Goal: Task Accomplishment & Management: Manage account settings

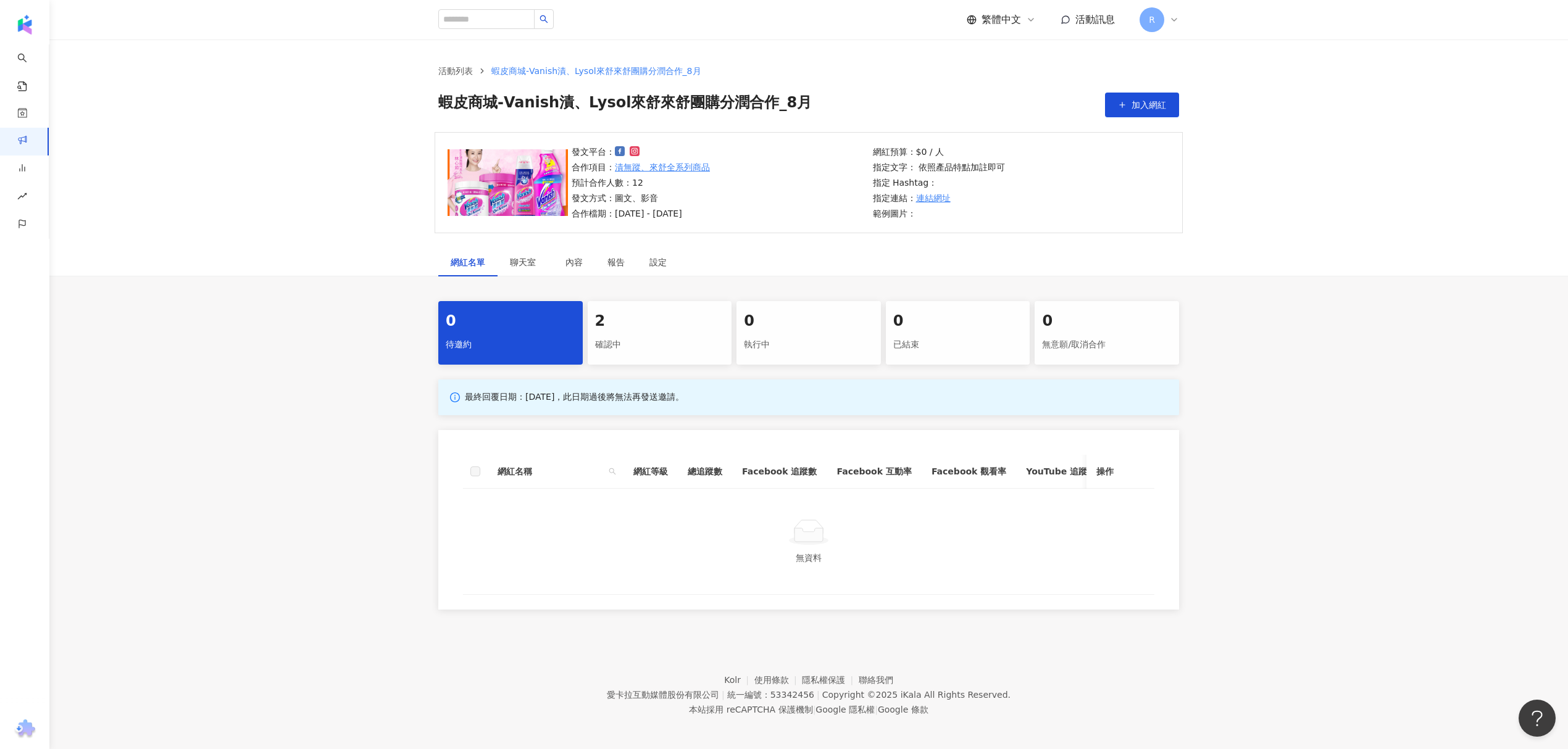
click at [620, 353] on div "確認中" at bounding box center [660, 345] width 130 height 21
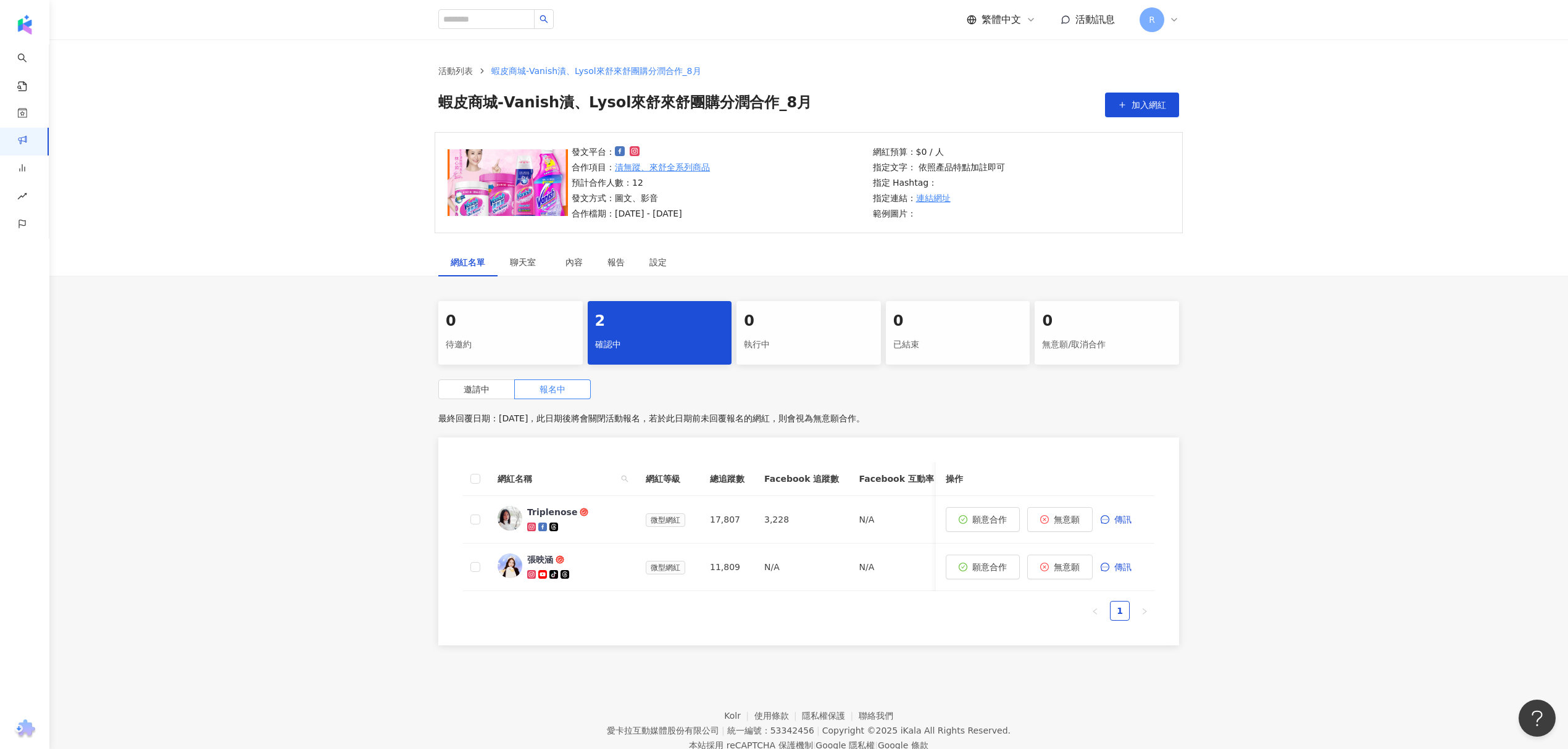
click at [536, 334] on div "0 待邀約" at bounding box center [510, 333] width 144 height 64
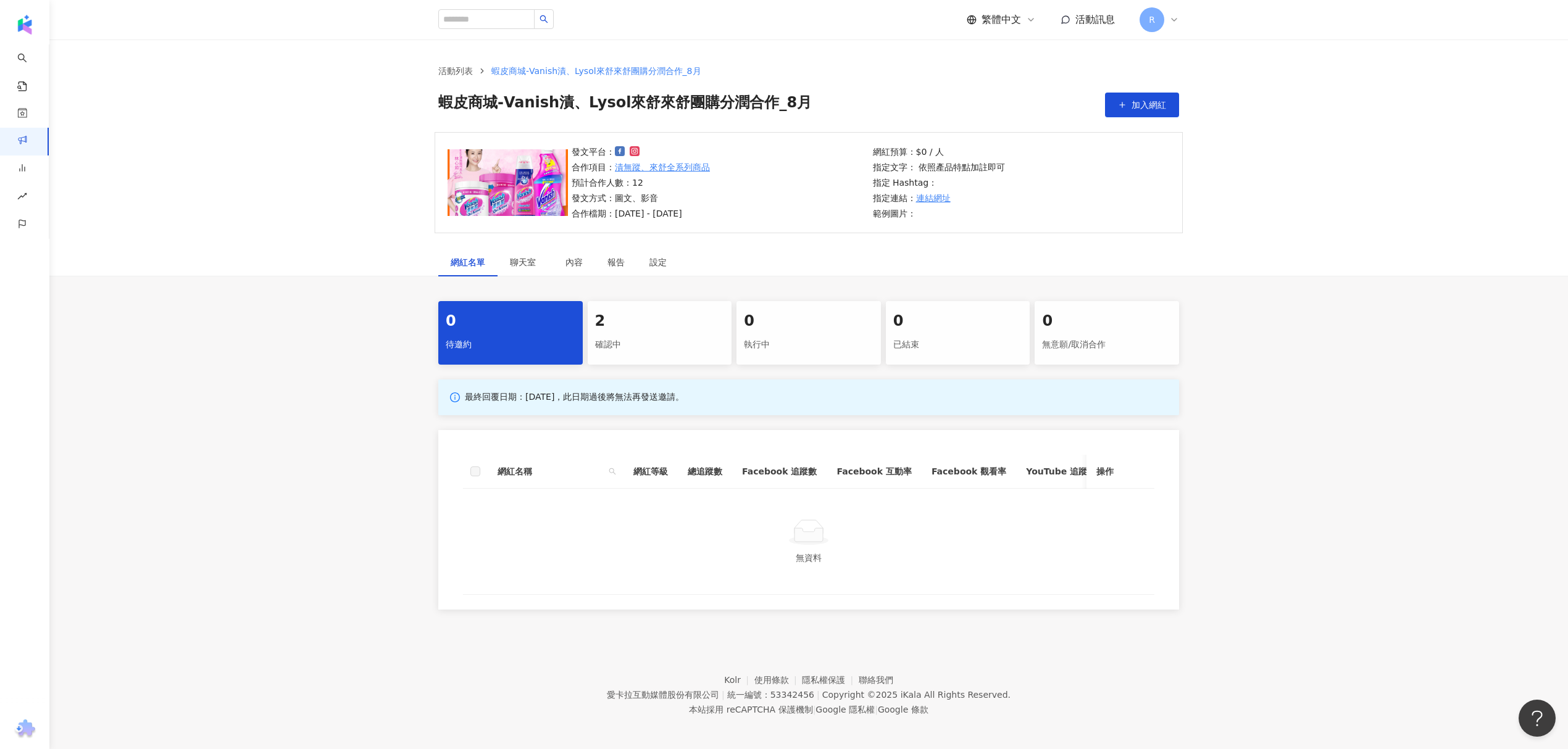
click at [672, 336] on div "確認中" at bounding box center [660, 345] width 130 height 21
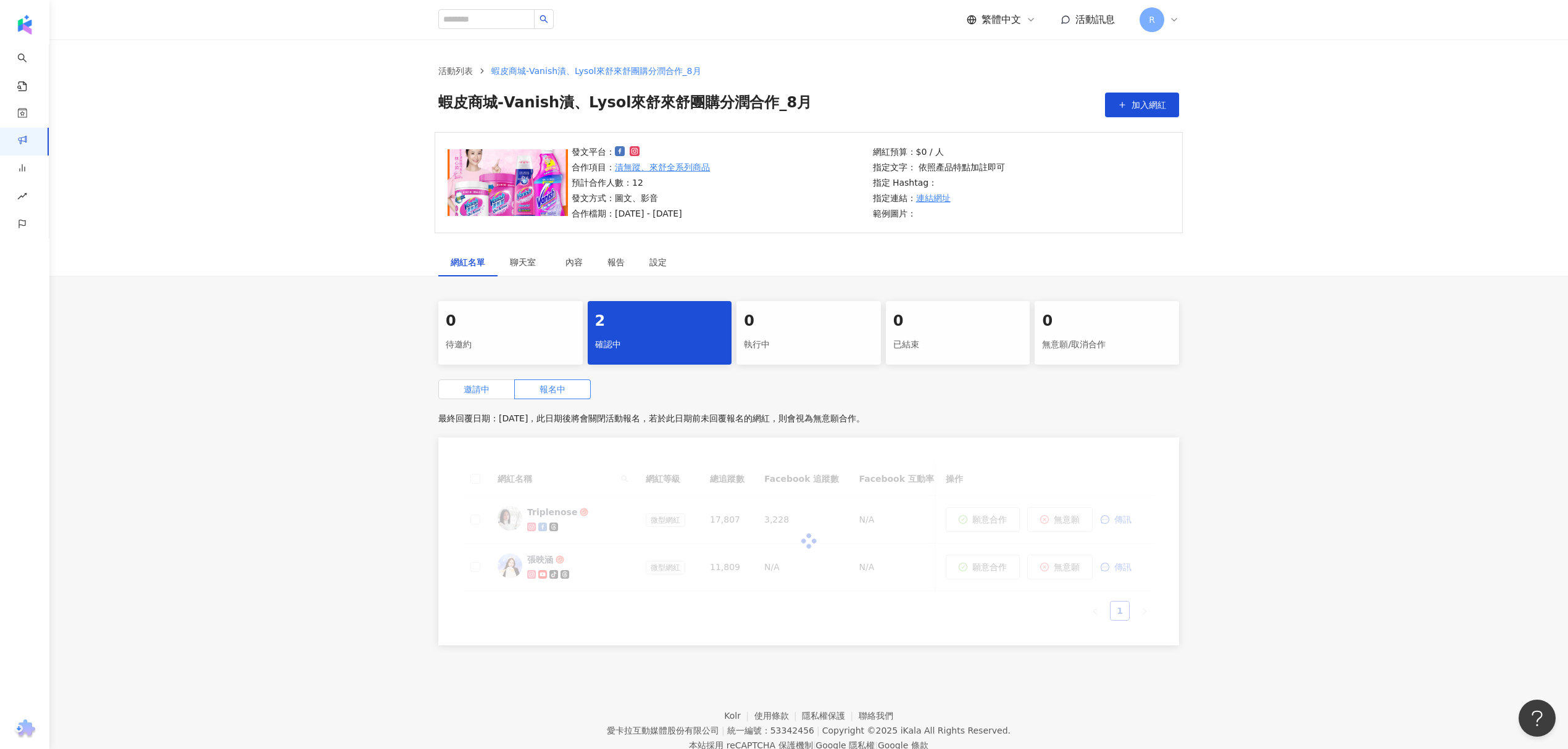
click at [494, 393] on label "邀請中" at bounding box center [476, 390] width 77 height 20
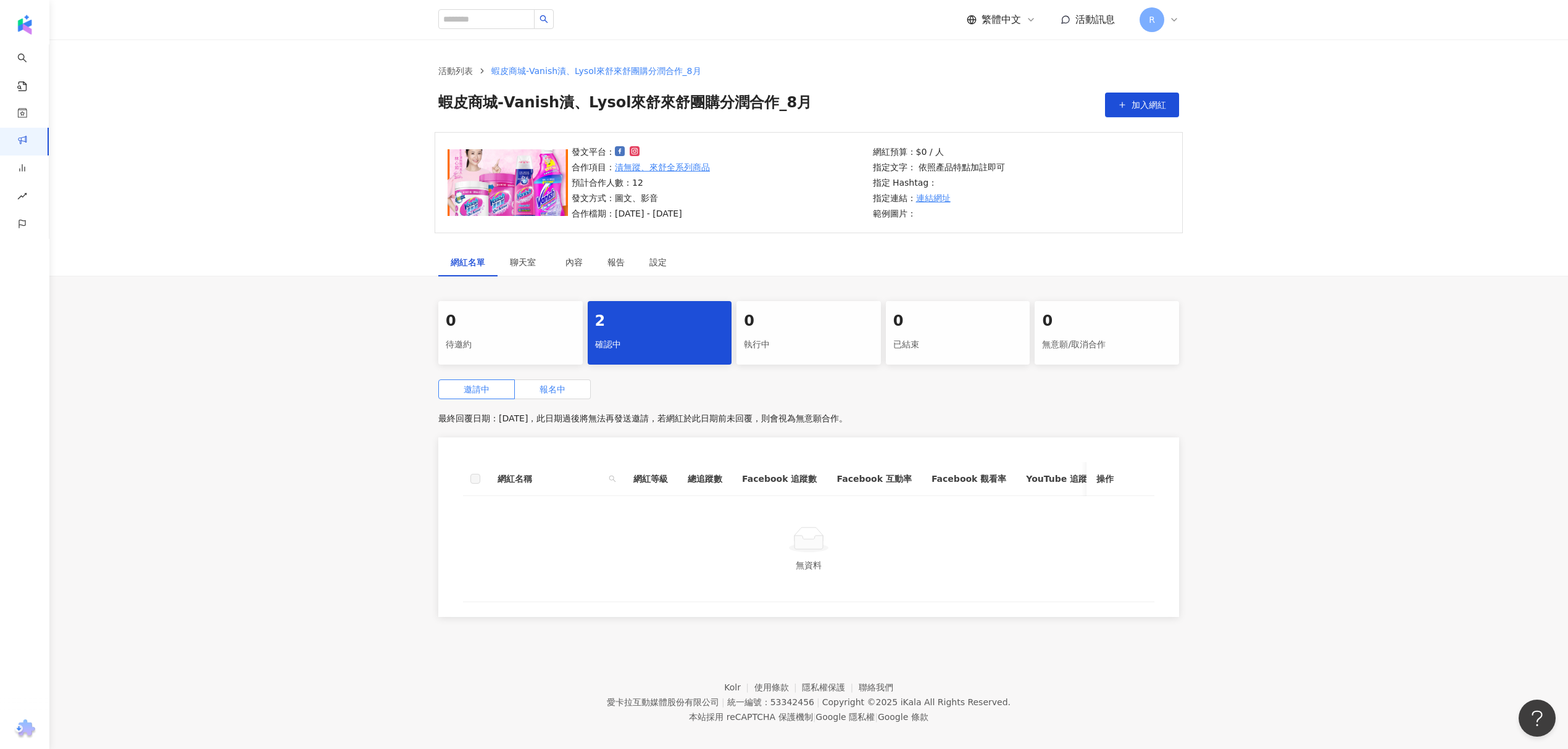
click at [566, 395] on label "報名中" at bounding box center [553, 390] width 76 height 20
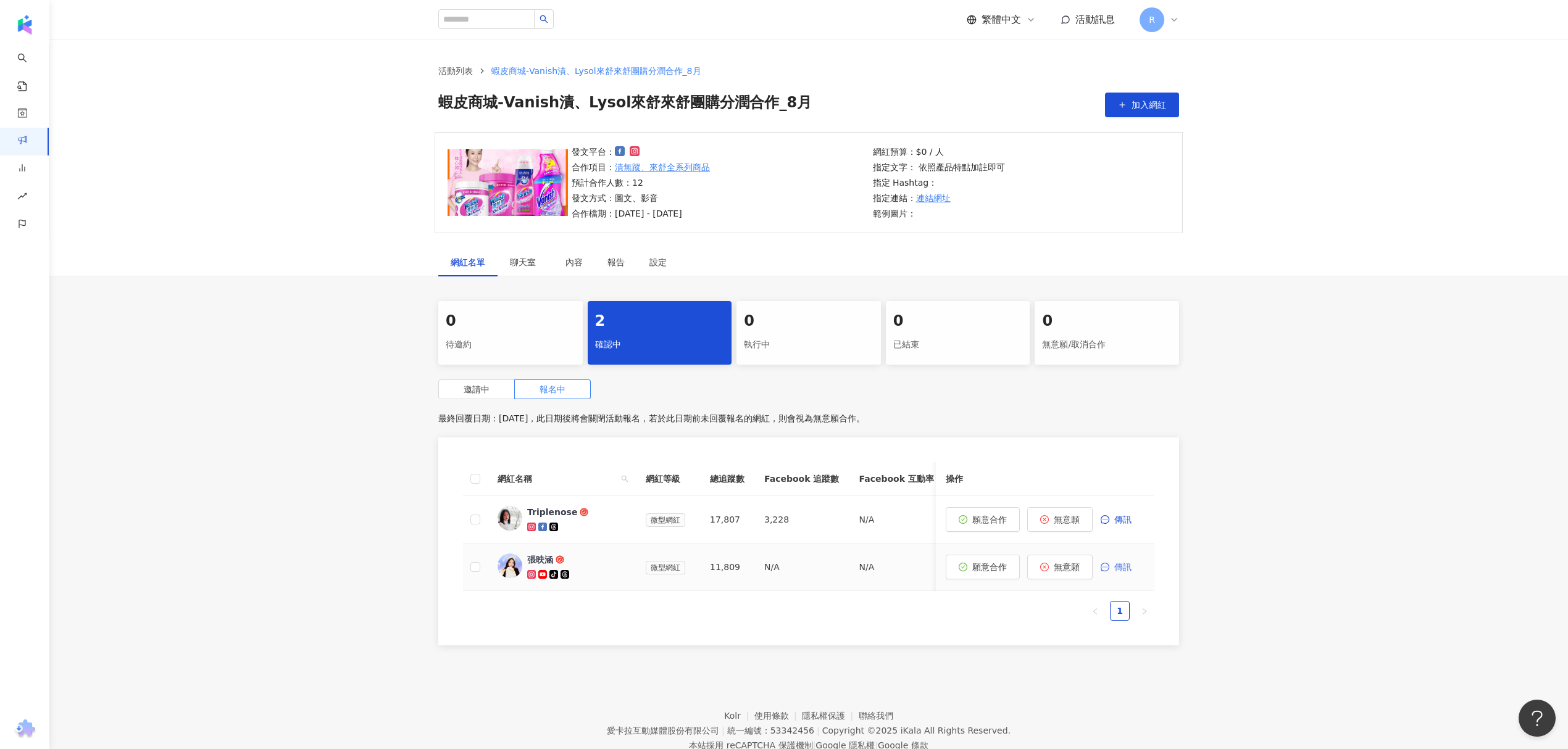
click at [1120, 570] on span "傳訊" at bounding box center [1122, 567] width 17 height 10
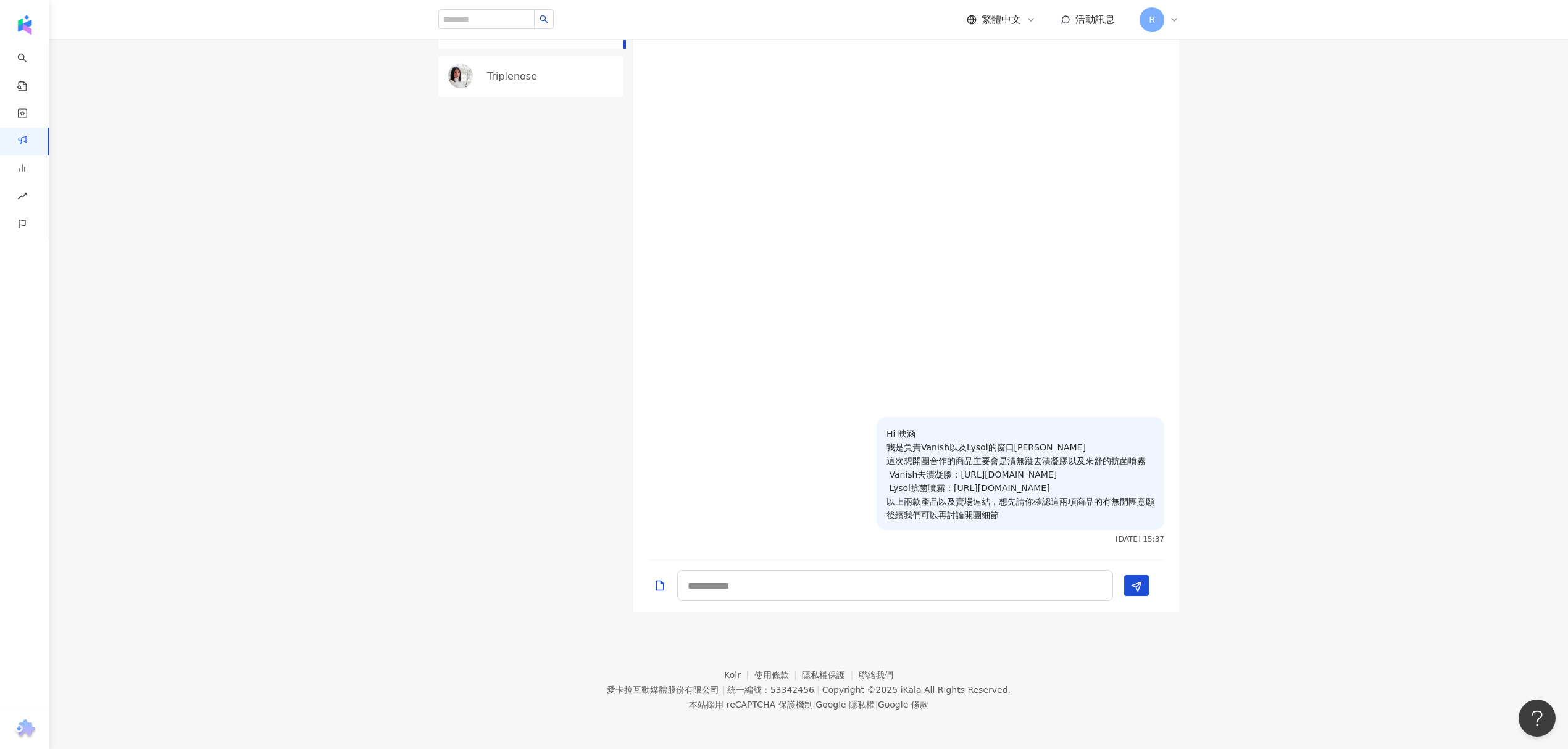
scroll to position [124, 0]
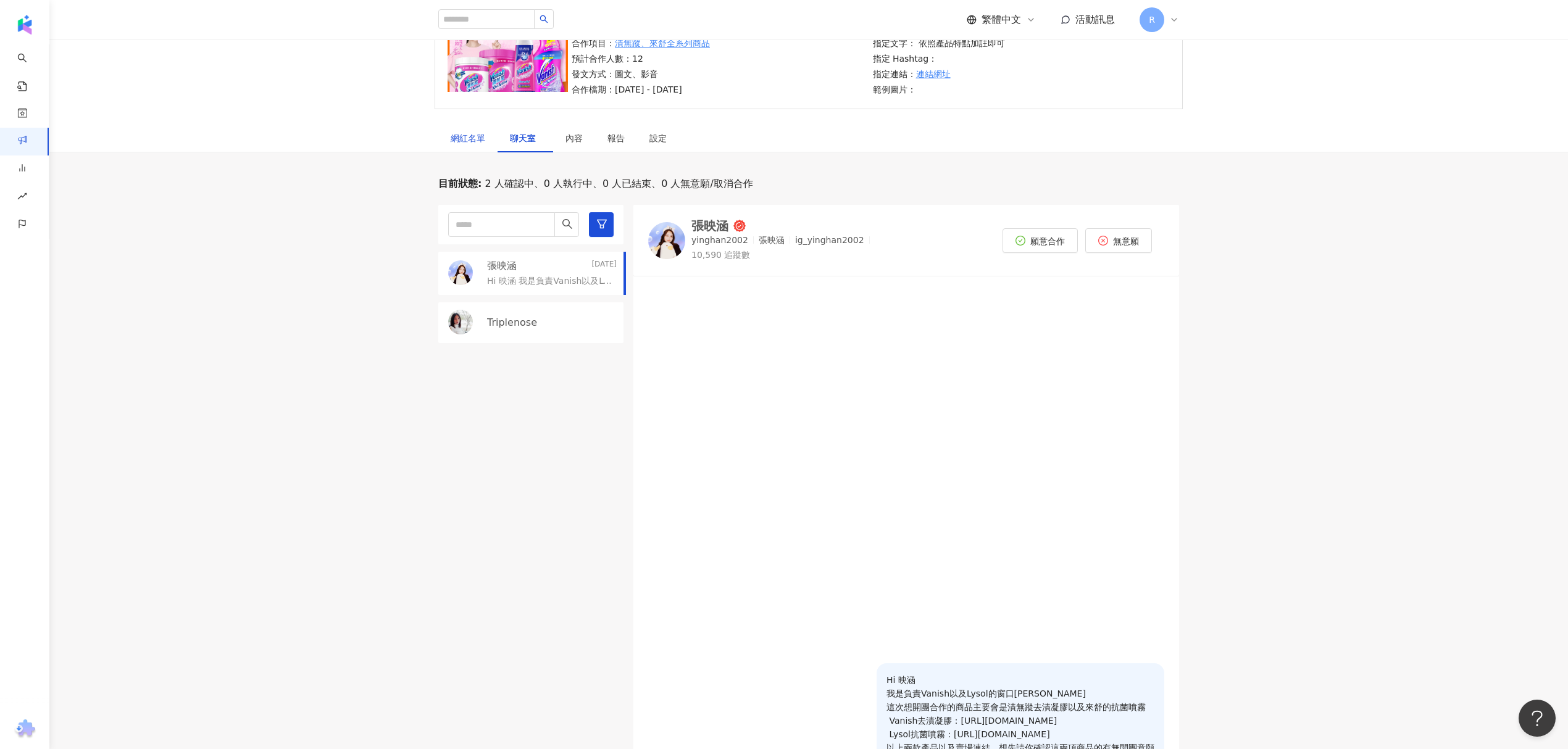
click at [469, 141] on div "網紅名單" at bounding box center [468, 138] width 35 height 14
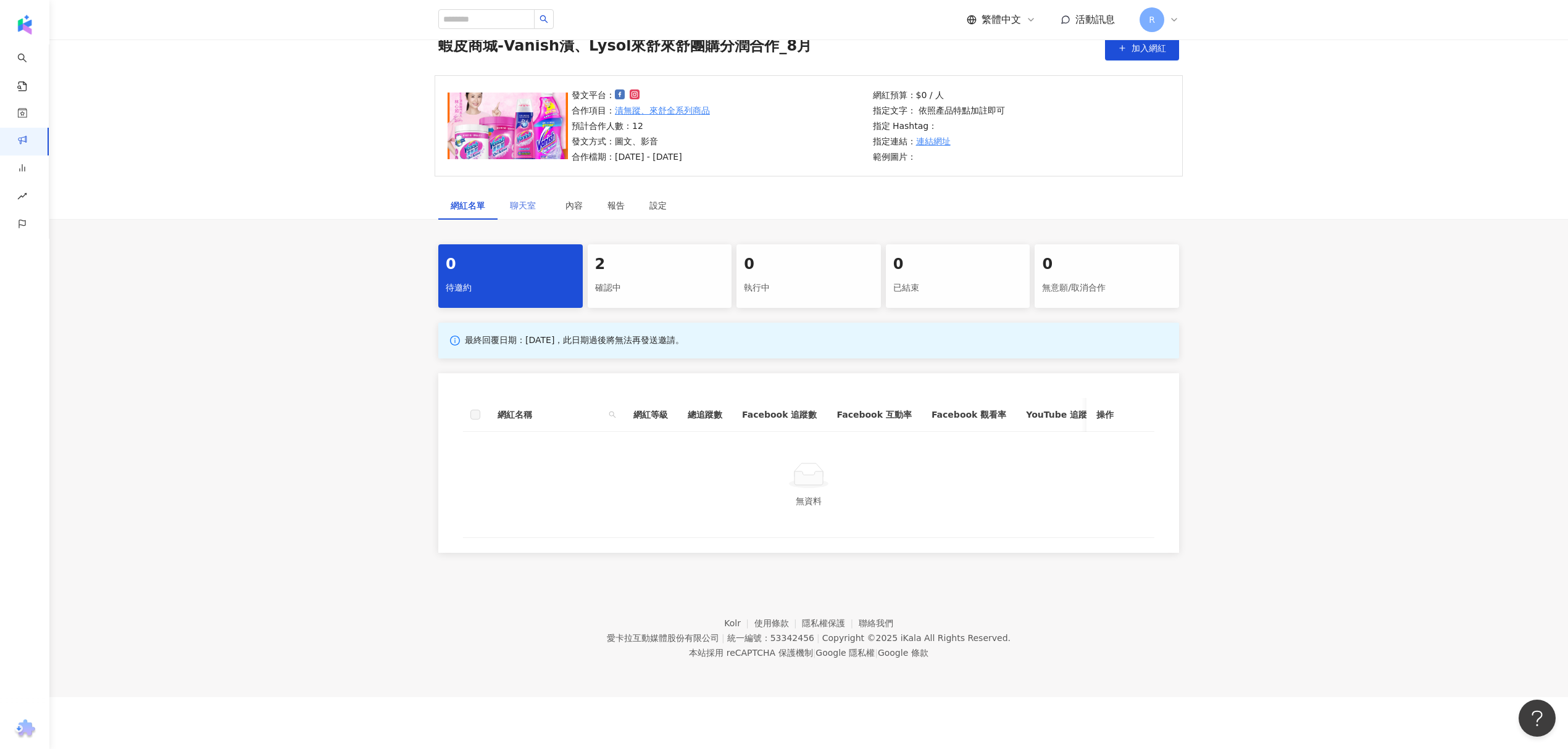
scroll to position [57, 0]
click at [619, 277] on div "2 確認中" at bounding box center [660, 276] width 144 height 64
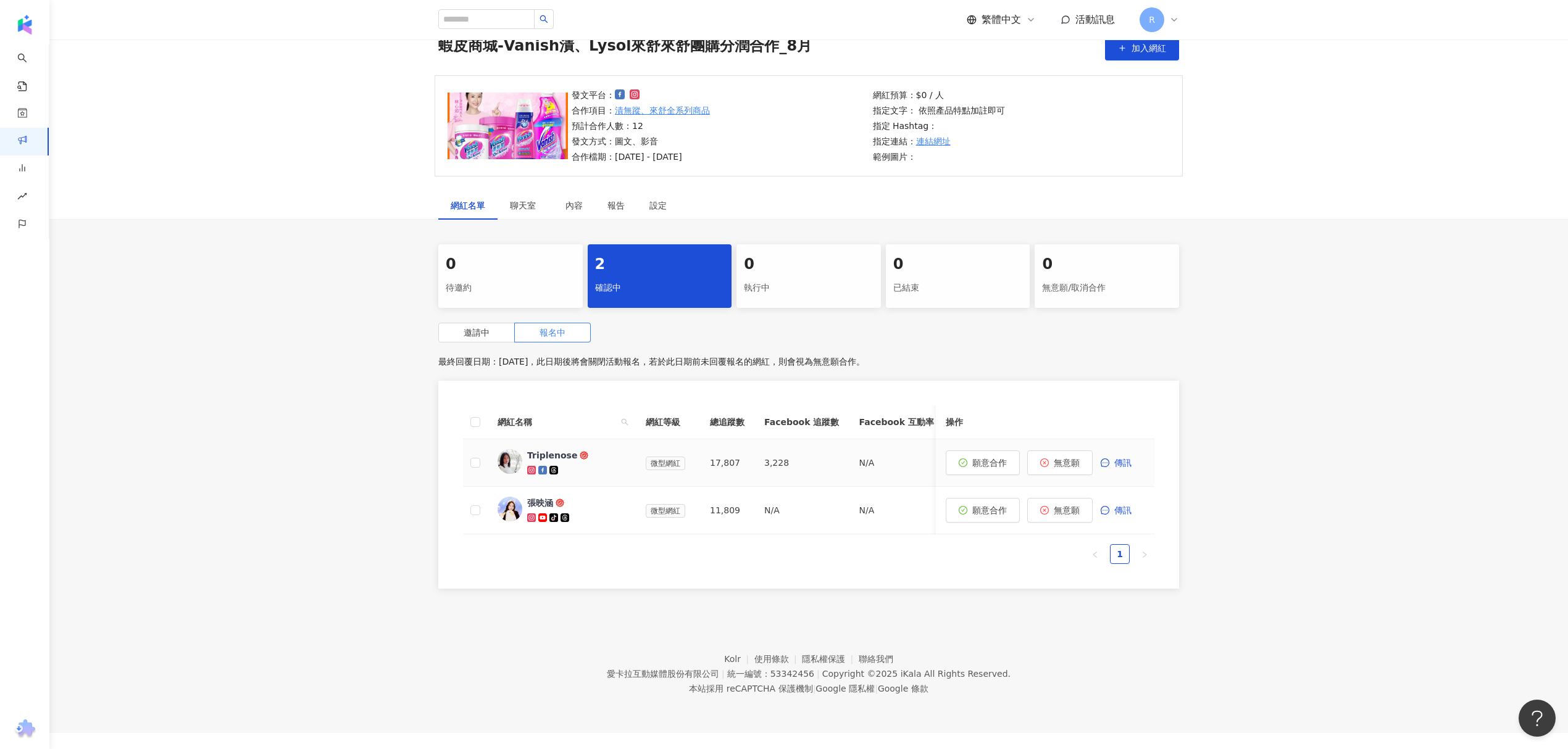
click at [553, 459] on div "Triplenose" at bounding box center [552, 456] width 50 height 12
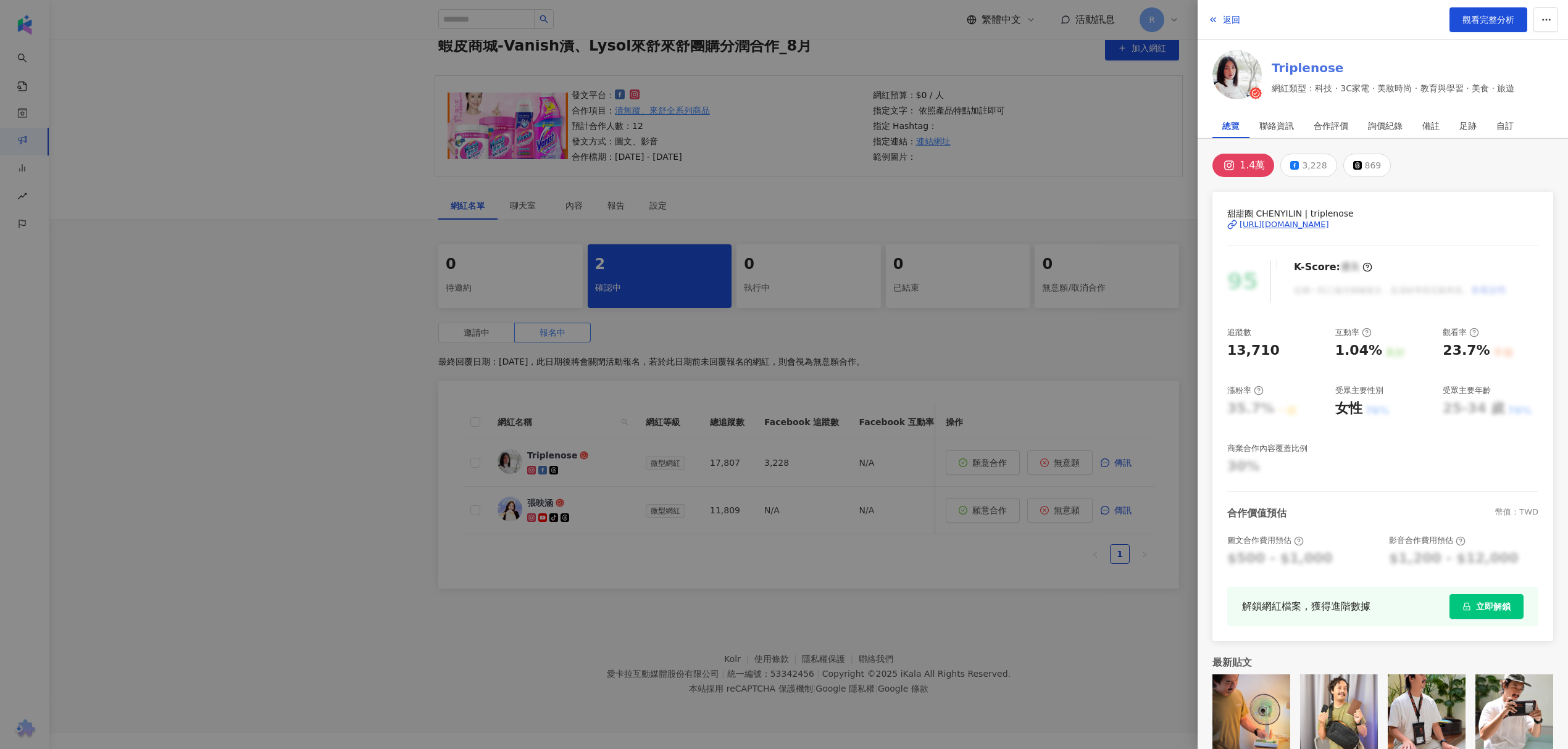
click at [1291, 59] on link "Triplenose" at bounding box center [1393, 67] width 243 height 17
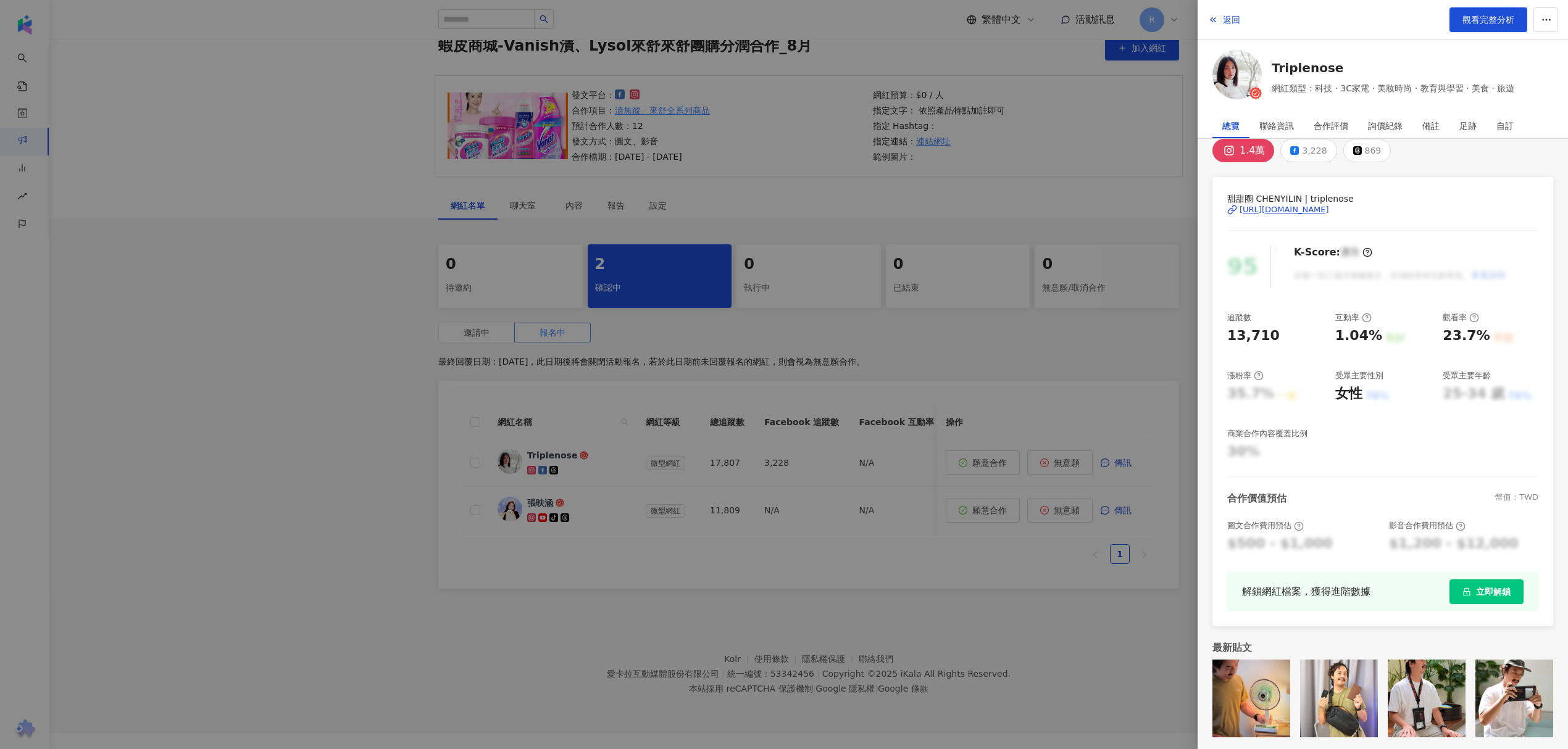
scroll to position [18, 0]
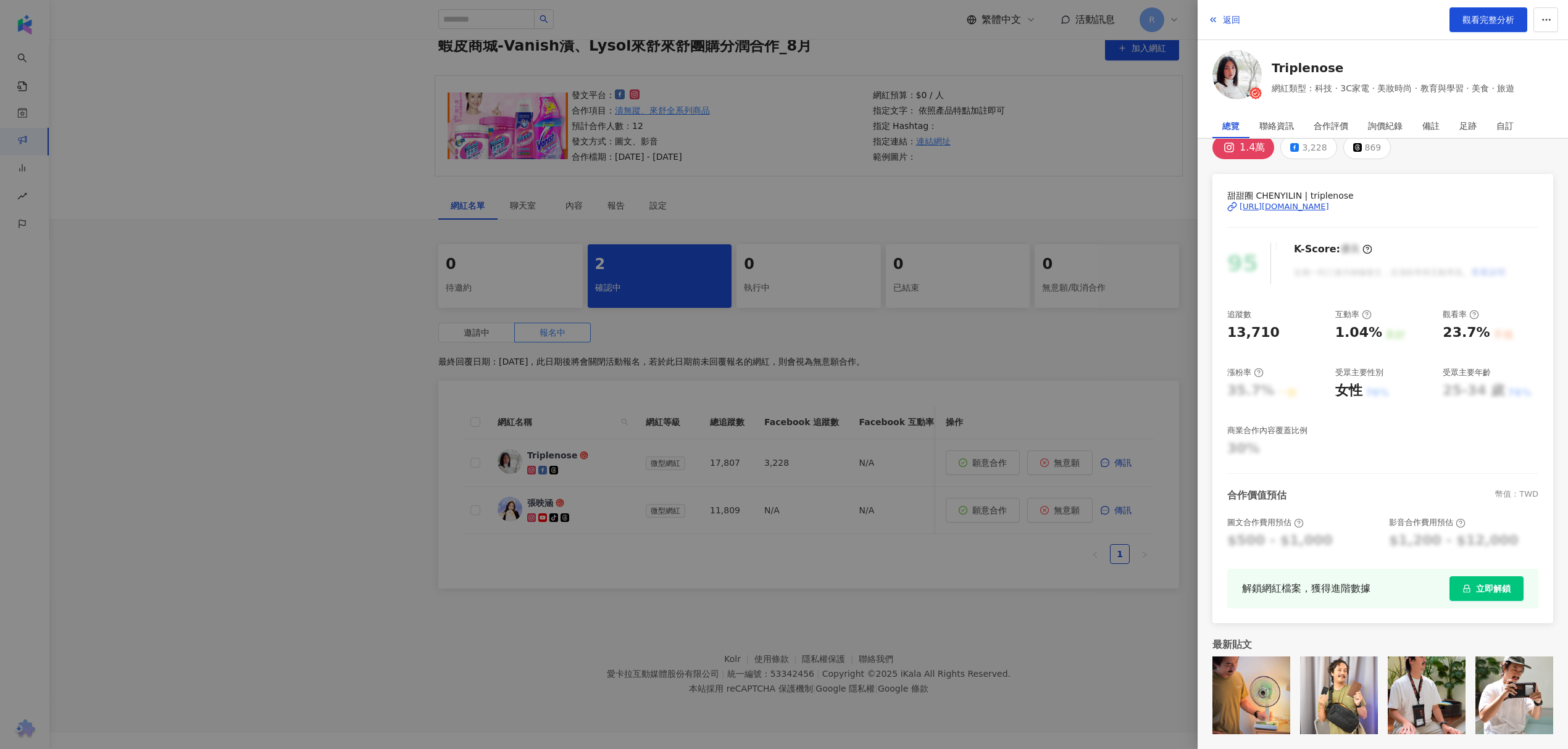
click at [1087, 420] on div at bounding box center [784, 374] width 1568 height 749
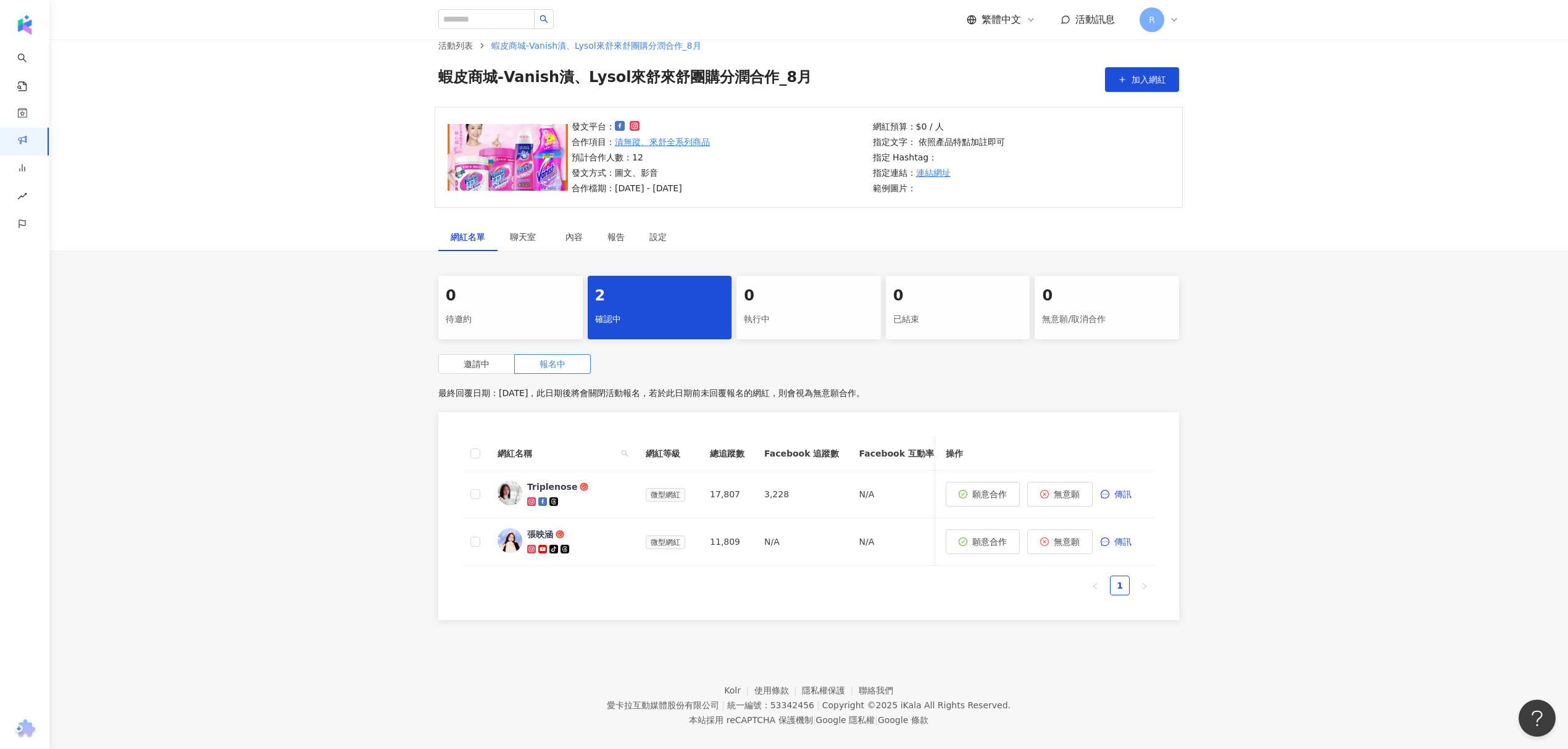
scroll to position [0, 0]
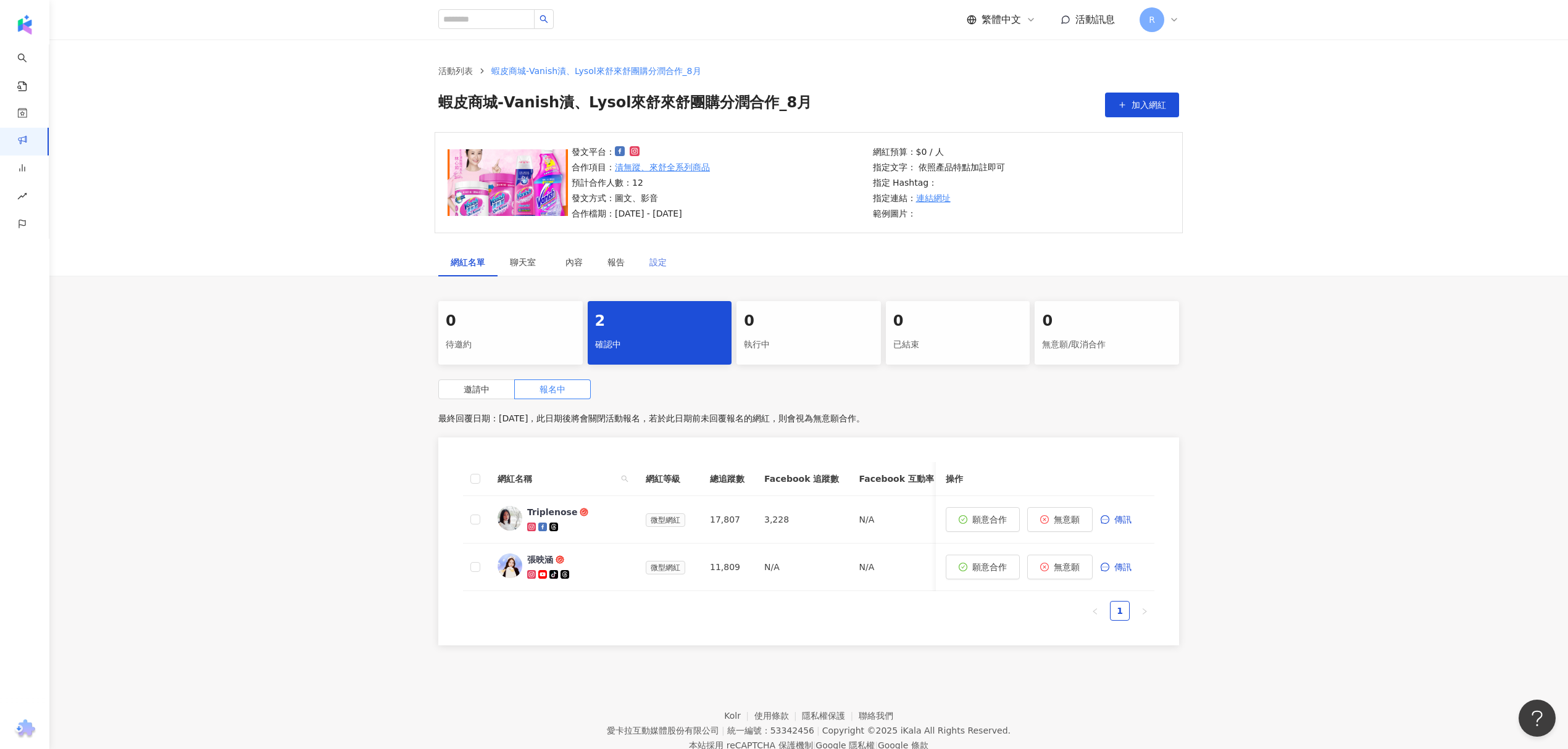
click at [675, 262] on div "設定" at bounding box center [657, 262] width 42 height 28
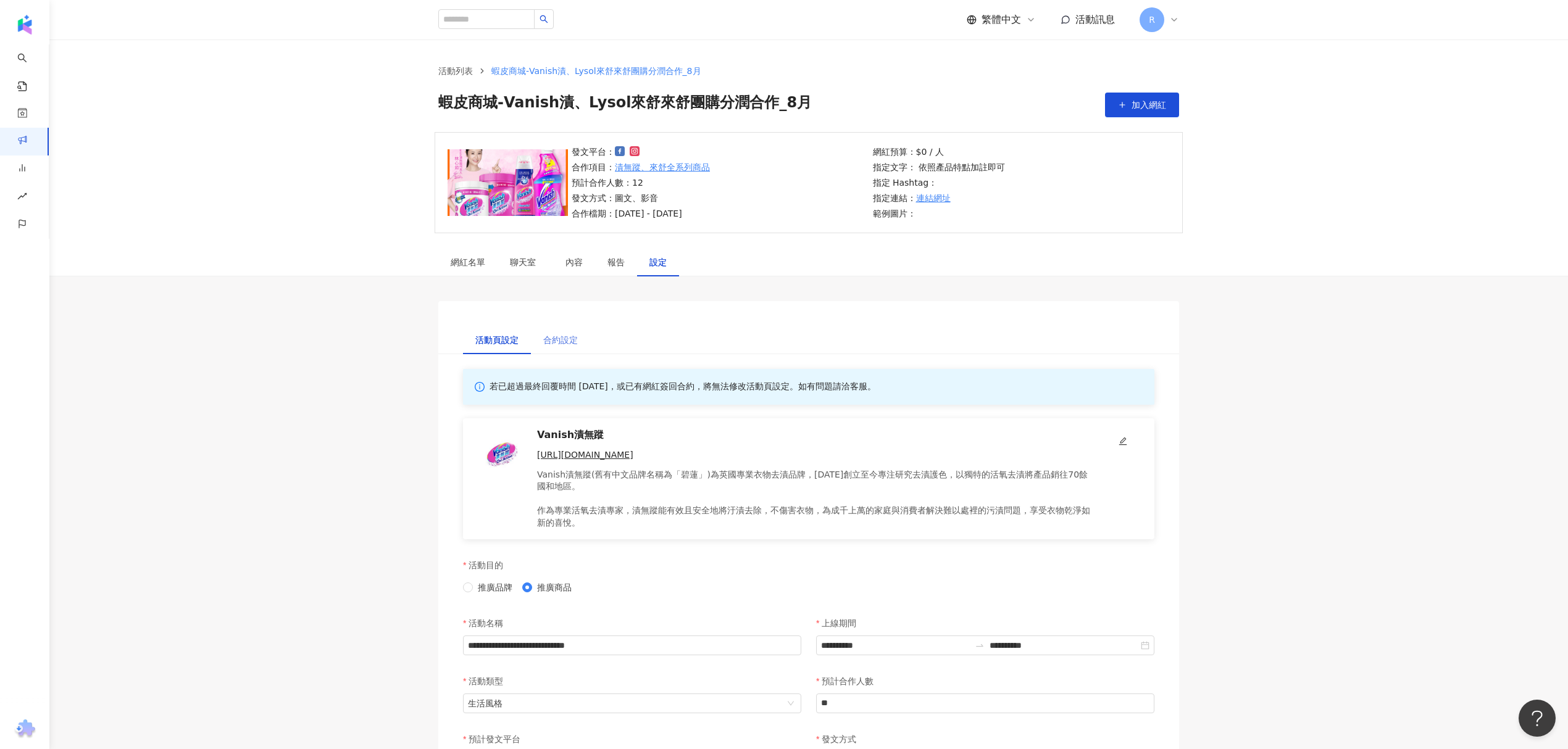
click at [543, 351] on div "合約設定" at bounding box center [560, 340] width 59 height 28
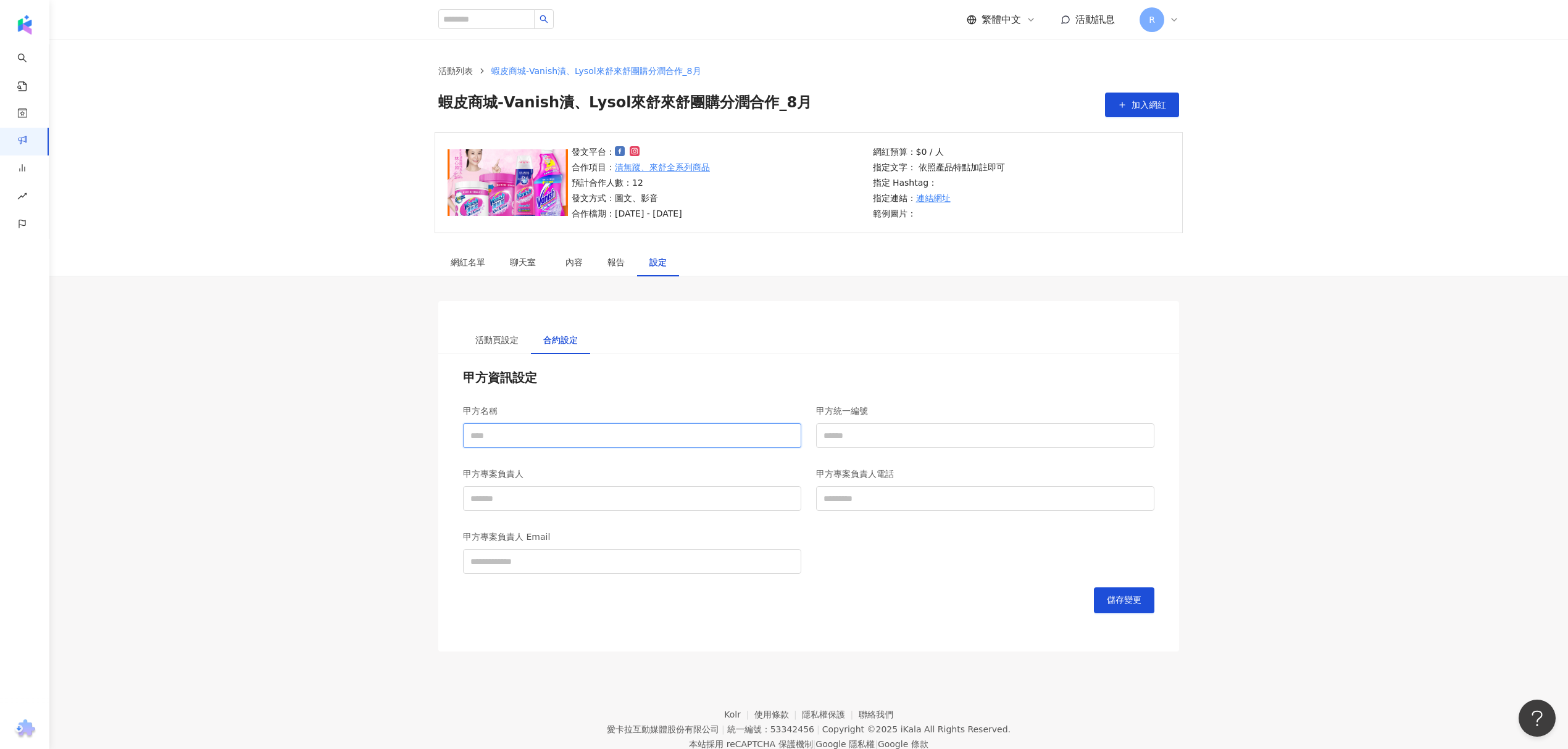
click at [519, 433] on input "甲方名稱" at bounding box center [632, 435] width 338 height 25
click at [536, 511] on input "甲方專案負責人" at bounding box center [632, 498] width 338 height 25
click at [490, 341] on div "活動頁設定" at bounding box center [497, 340] width 43 height 14
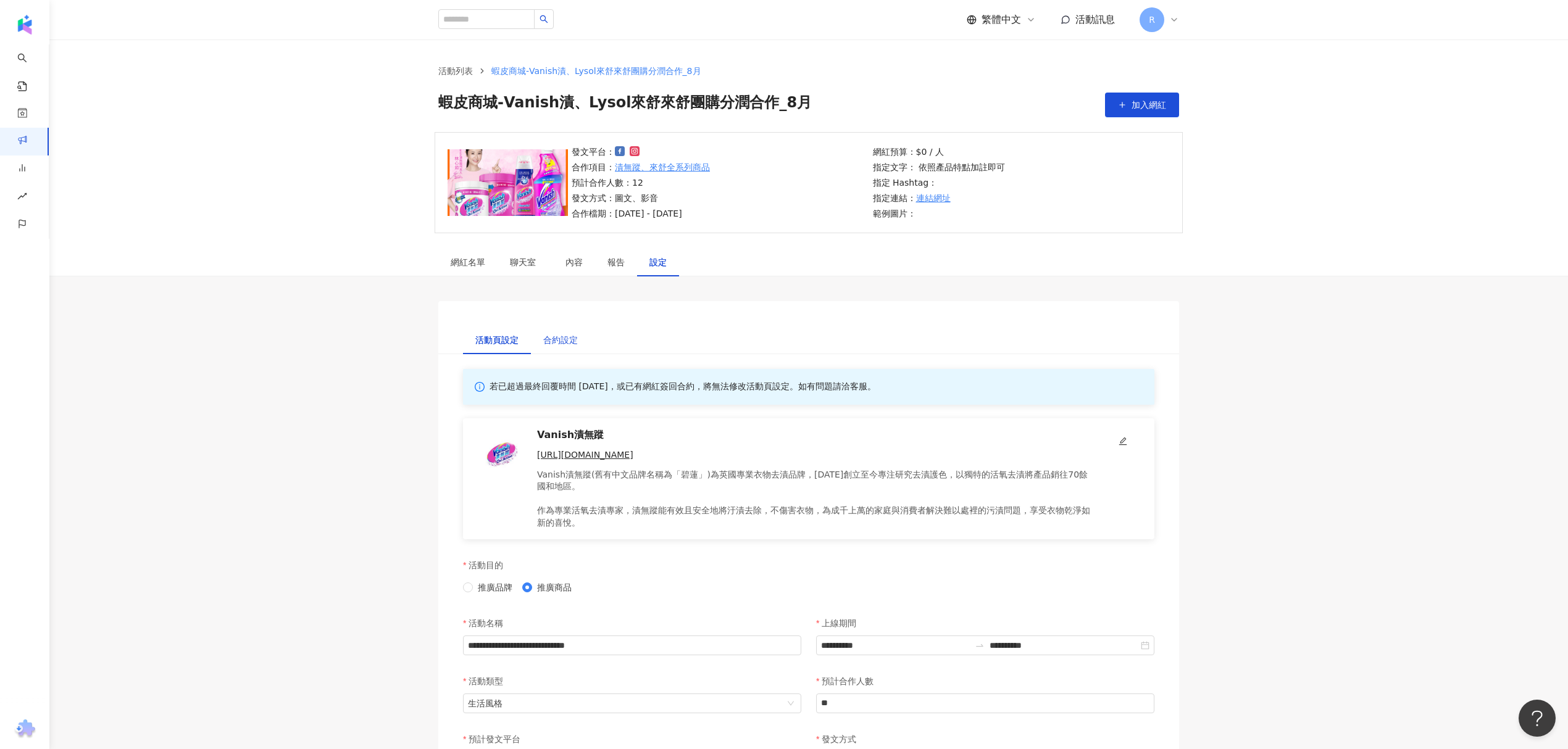
click at [556, 344] on div "合約設定" at bounding box center [560, 340] width 35 height 14
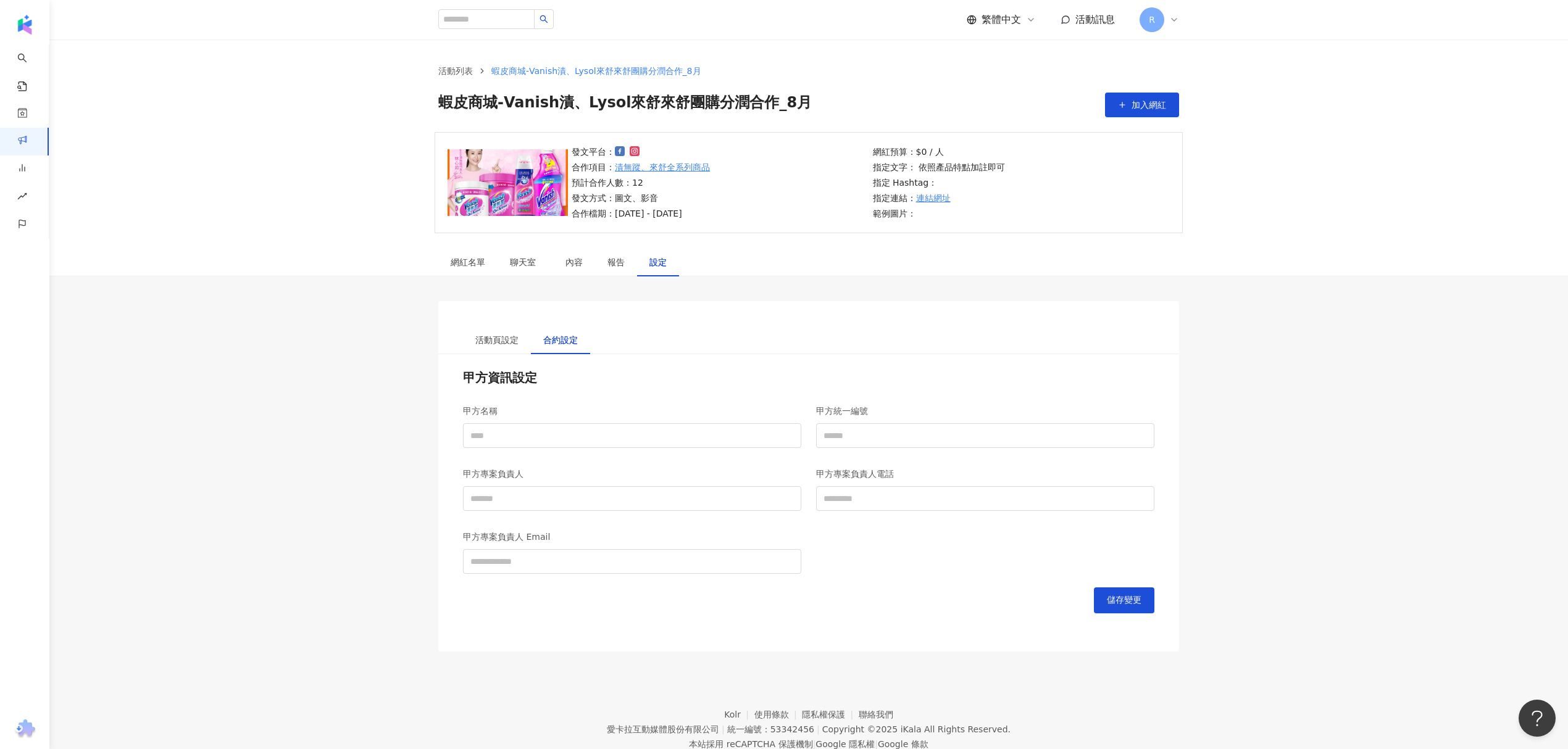
click at [618, 534] on div "甲方專案負責人 Email" at bounding box center [632, 537] width 338 height 25
drag, startPoint x: 616, startPoint y: 558, endPoint x: 644, endPoint y: 560, distance: 28.1
click at [632, 560] on input "甲方專案負責人 Email" at bounding box center [632, 561] width 338 height 25
click at [933, 512] on div "甲方專案負責人電話" at bounding box center [985, 493] width 353 height 63
drag, startPoint x: 914, startPoint y: 496, endPoint x: 886, endPoint y: 459, distance: 46.4
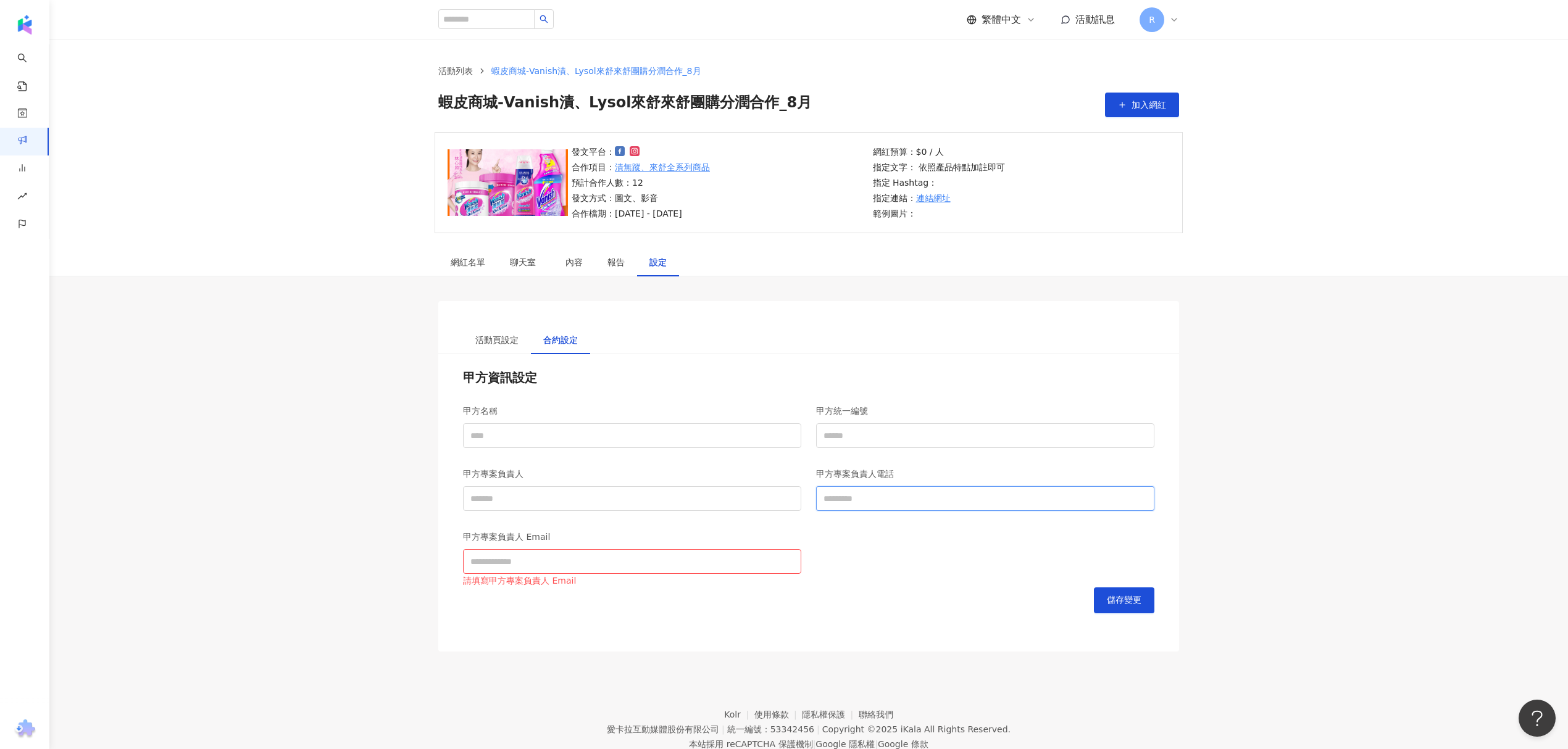
click at [912, 495] on input "甲方專案負責人電話" at bounding box center [985, 498] width 338 height 25
click at [874, 443] on input "甲方統一編號" at bounding box center [985, 435] width 338 height 25
click at [659, 420] on div "甲方名稱" at bounding box center [632, 411] width 338 height 25
drag, startPoint x: 576, startPoint y: 413, endPoint x: 553, endPoint y: 400, distance: 26.4
click at [570, 412] on div "甲方名稱" at bounding box center [632, 411] width 338 height 25
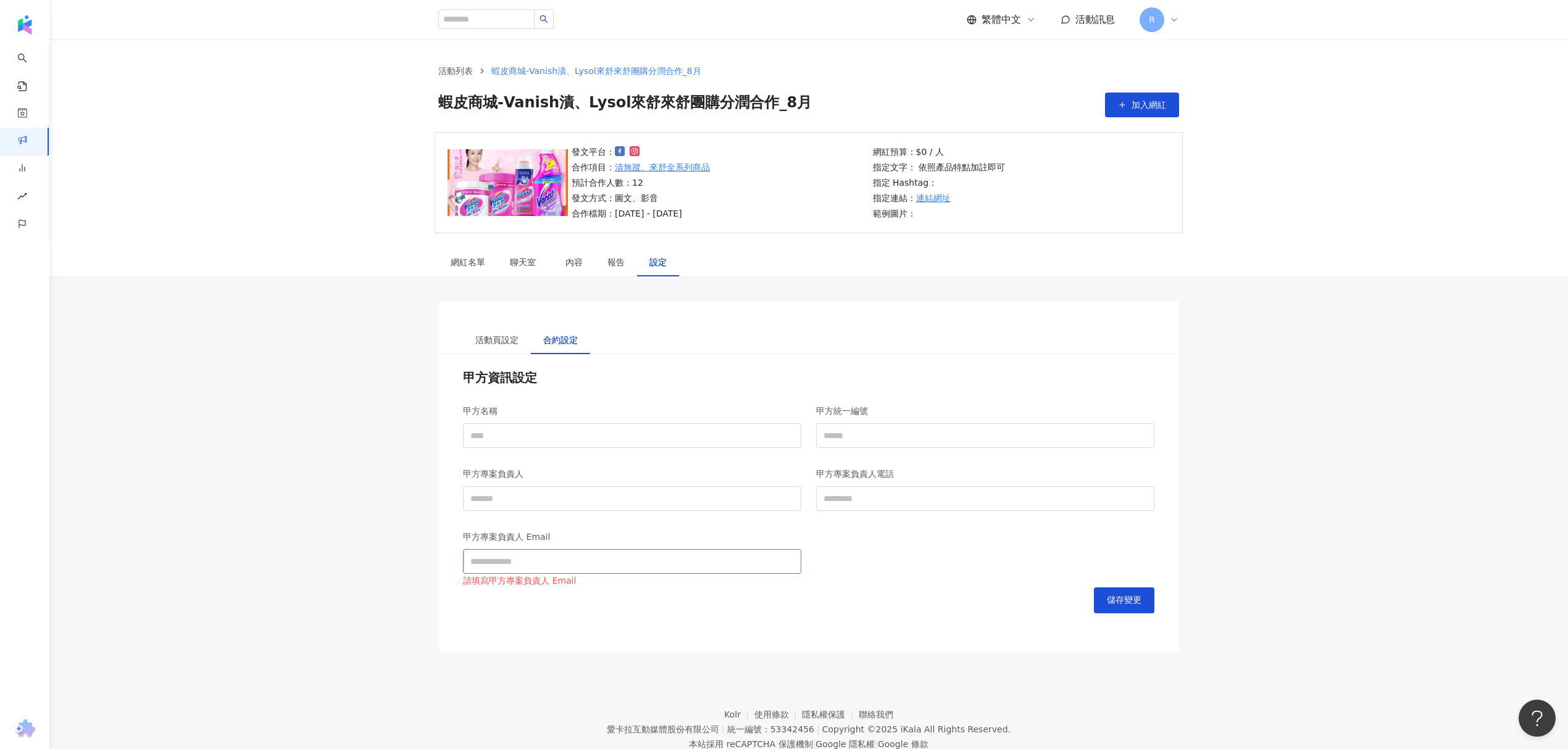
click at [546, 455] on div "甲方名稱" at bounding box center [632, 430] width 353 height 63
click at [549, 433] on input "甲方名稱" at bounding box center [632, 435] width 338 height 25
type input "*"
type input "**********"
click at [907, 450] on div "甲方統一編號" at bounding box center [985, 430] width 353 height 63
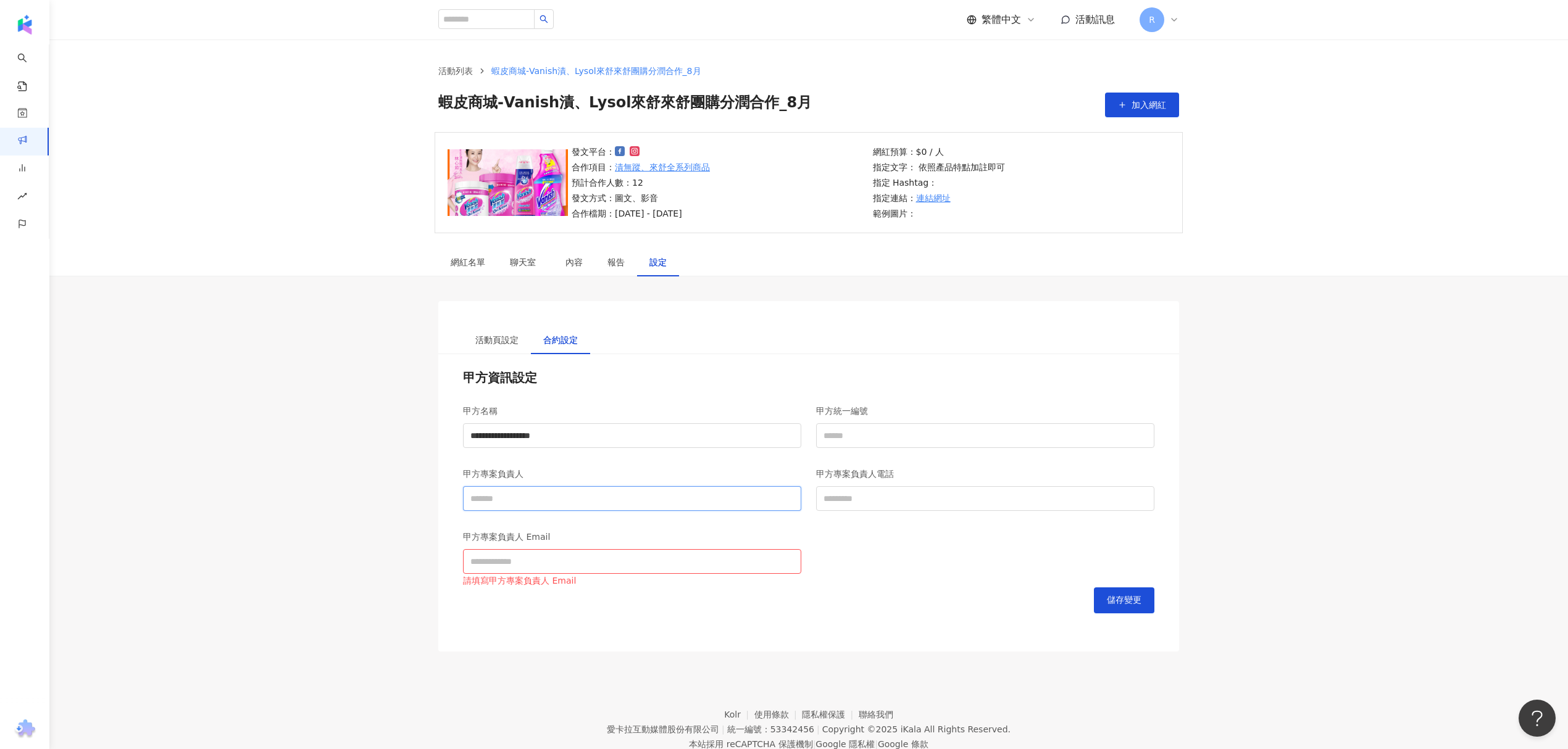
click at [672, 494] on input "甲方專案負責人" at bounding box center [632, 498] width 338 height 25
type input "*"
type input "*******"
click at [574, 552] on div "甲方專案負責人 Email 請填寫甲方專案負責人 Email" at bounding box center [632, 556] width 338 height 63
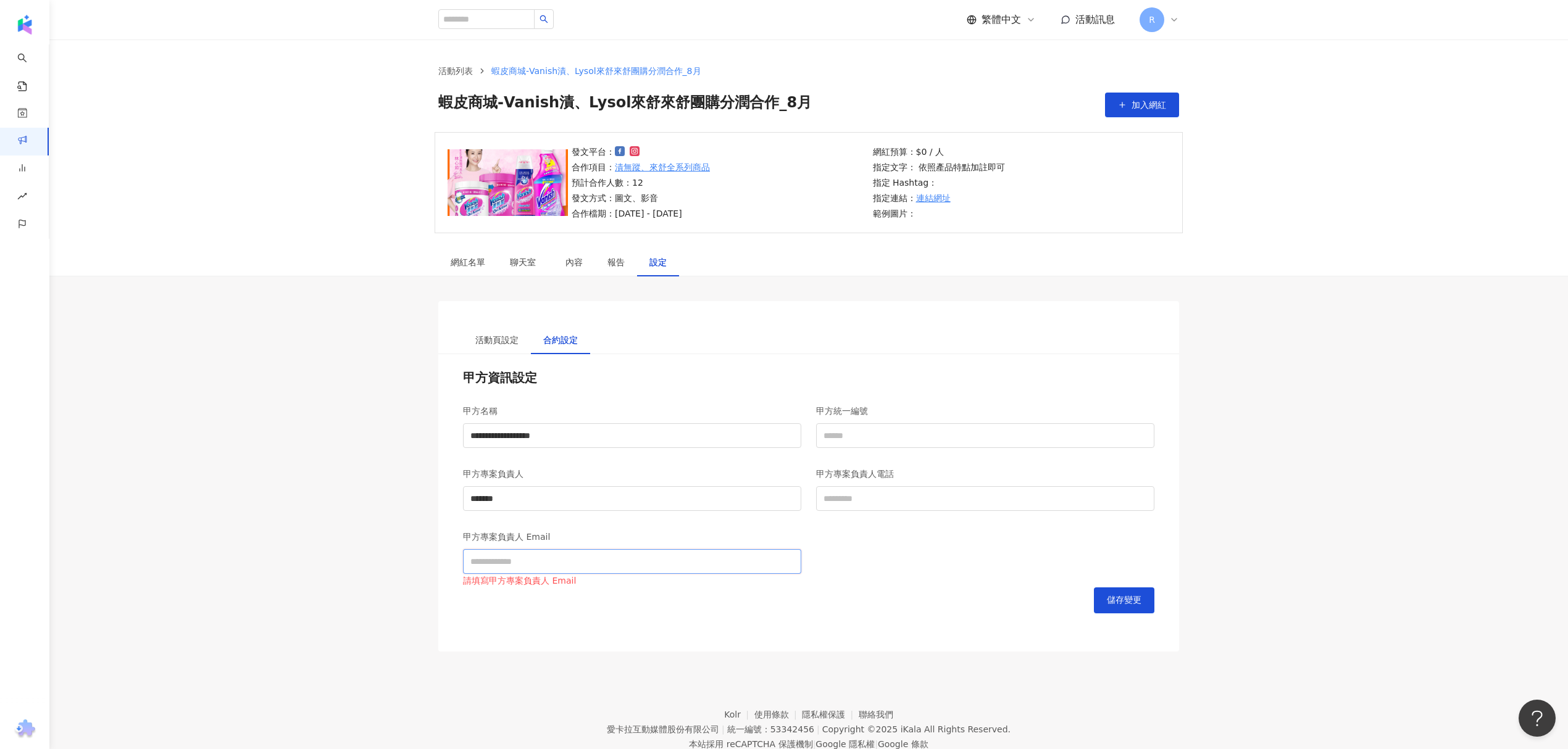
click at [569, 563] on input "甲方專案負責人 Email" at bounding box center [632, 561] width 338 height 25
type input "**********"
click at [782, 592] on div "儲存變更" at bounding box center [809, 600] width 691 height 26
drag, startPoint x: 1092, startPoint y: 595, endPoint x: 1115, endPoint y: 608, distance: 26.4
click at [1094, 596] on div "儲存變更" at bounding box center [809, 600] width 691 height 26
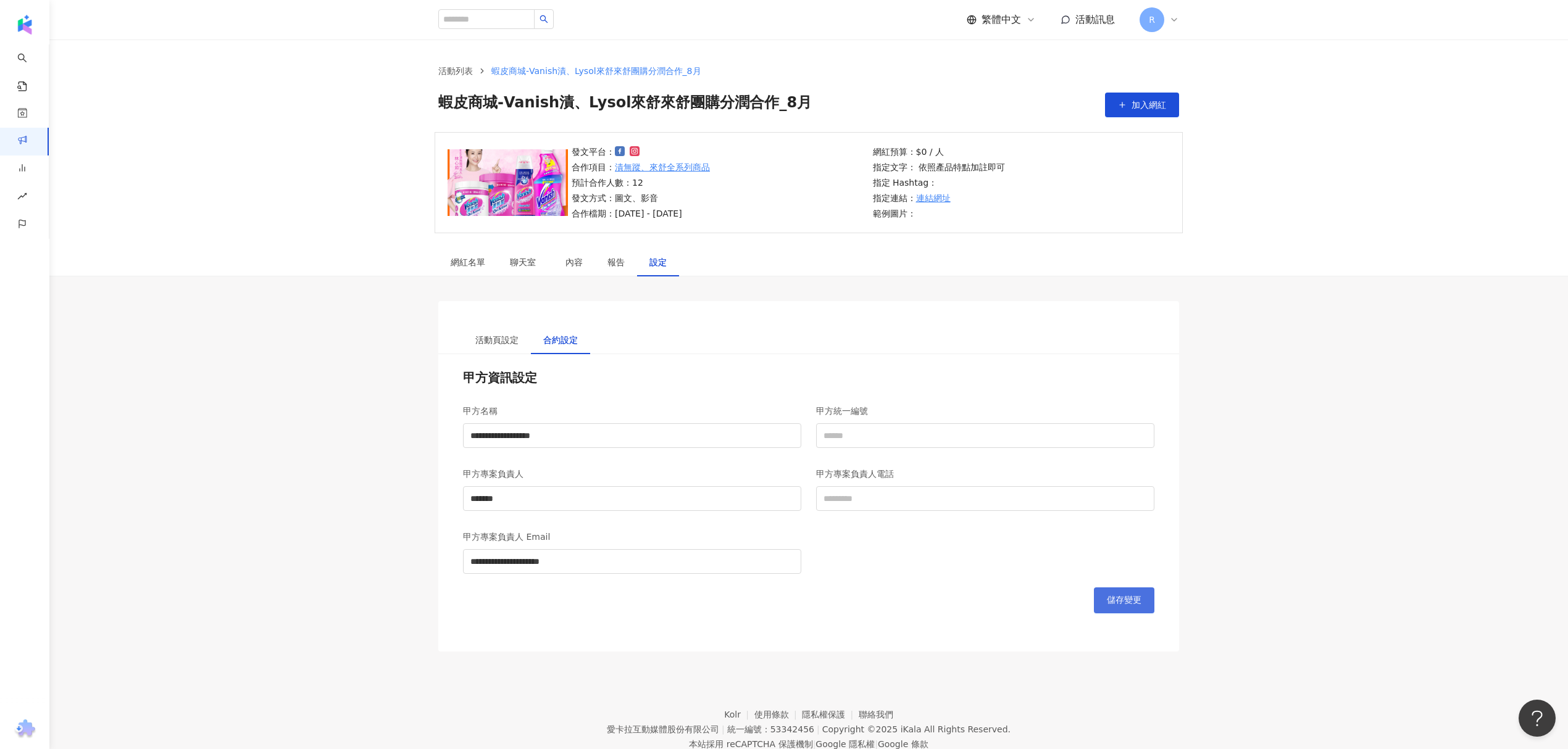
click at [1115, 608] on button "儲存變更" at bounding box center [1124, 600] width 61 height 26
click at [921, 425] on input "甲方統一編號" at bounding box center [985, 435] width 338 height 25
type input "********"
click at [993, 516] on div "請填寫甲方專案負責人電話" at bounding box center [985, 518] width 338 height 14
click at [993, 503] on input "甲方專案負責人電話" at bounding box center [985, 498] width 338 height 25
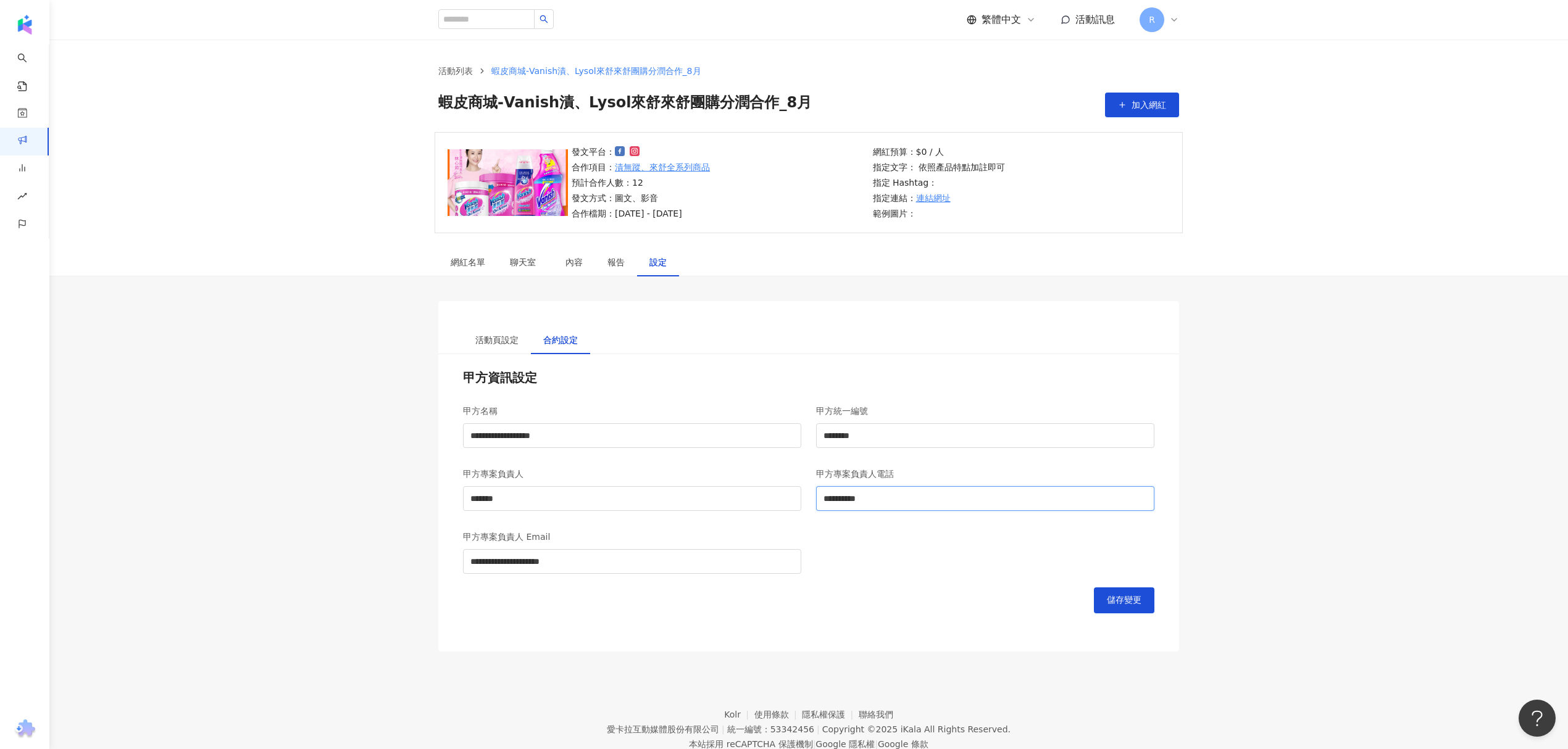
type input "**********"
click at [961, 542] on div "**********" at bounding box center [808, 556] width 706 height 63
click at [1134, 593] on button "儲存變更" at bounding box center [1124, 600] width 61 height 26
click at [499, 310] on div "活動頁設定 合約設定" at bounding box center [808, 327] width 741 height 53
click at [491, 330] on div "活動頁設定" at bounding box center [497, 340] width 68 height 28
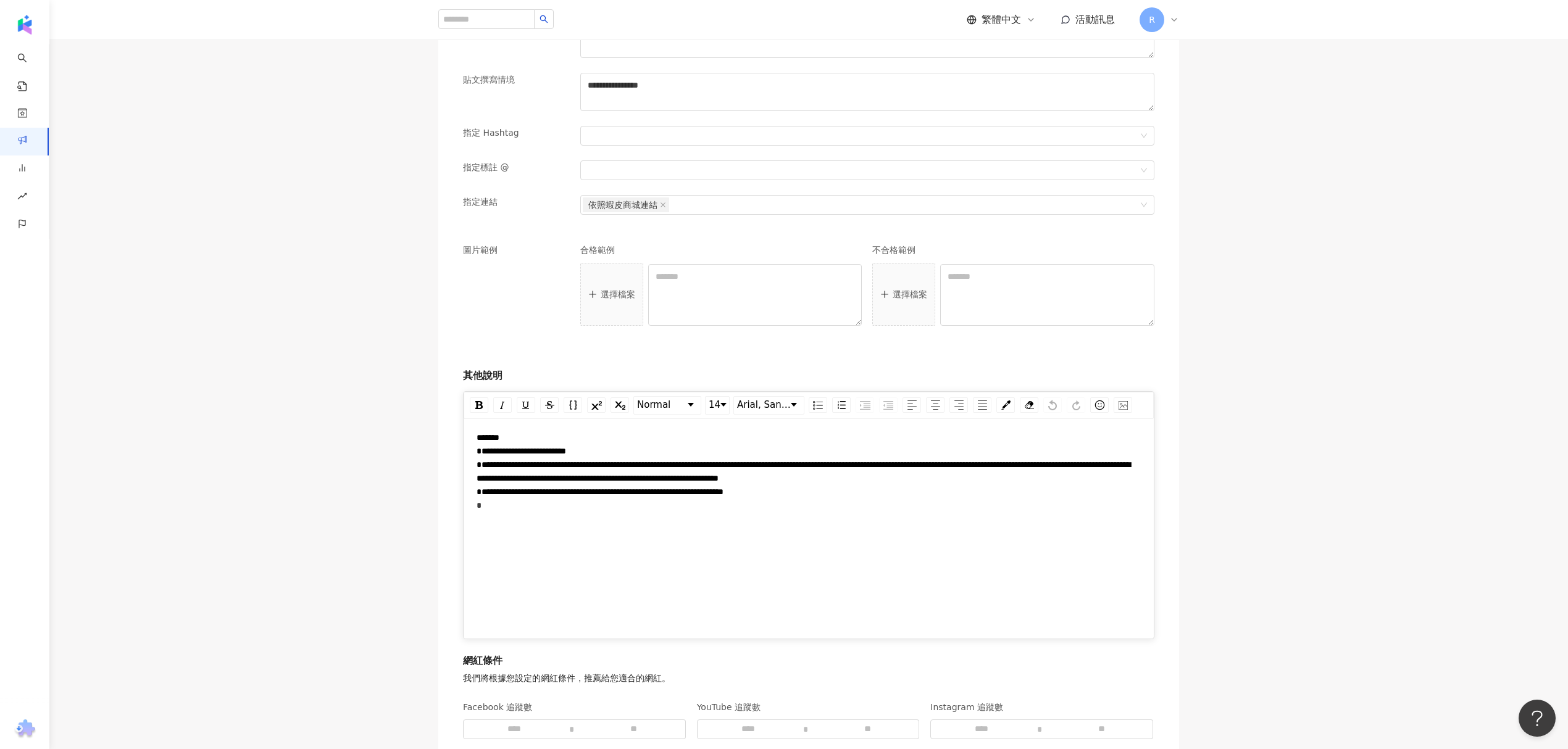
scroll to position [1070, 0]
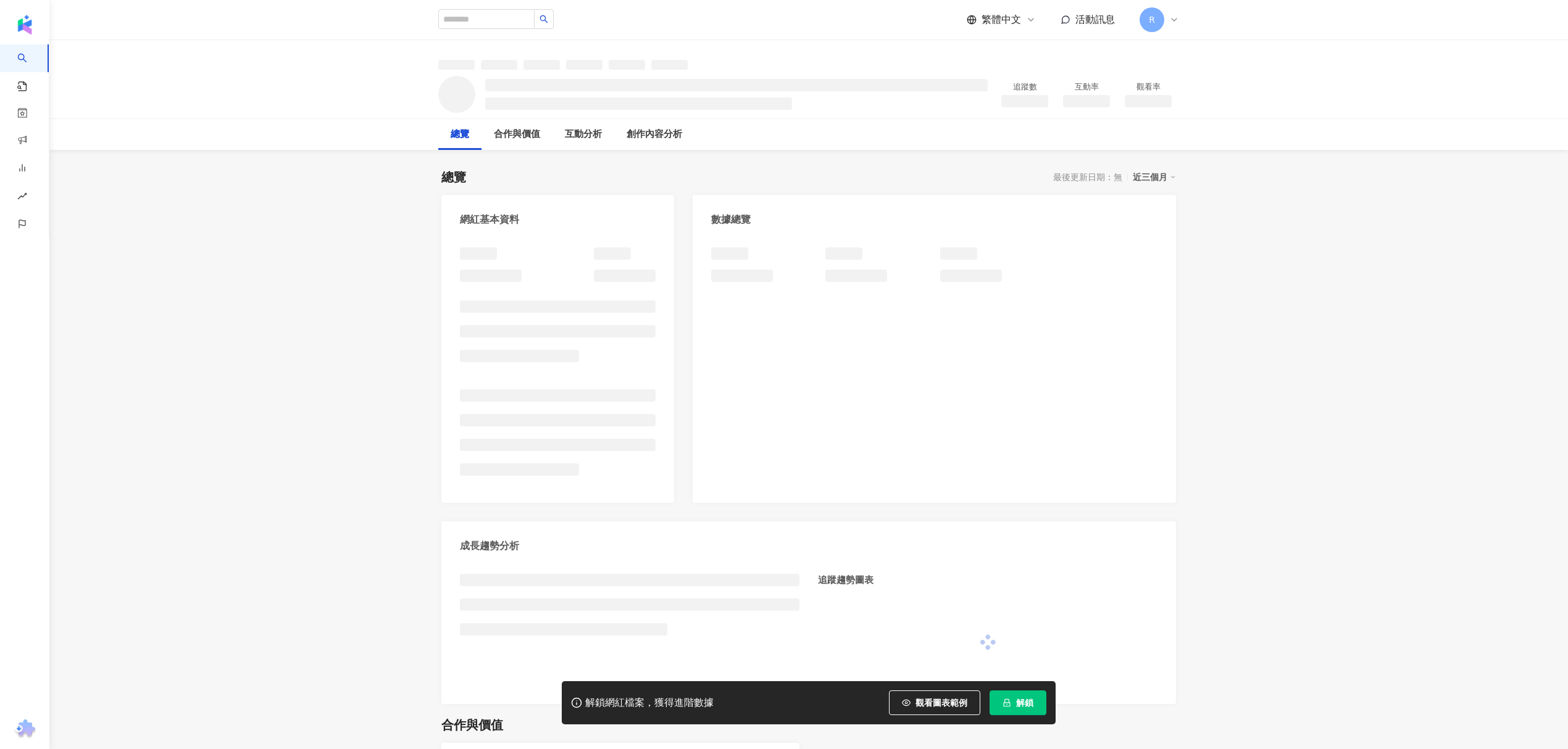
click at [1024, 704] on span "解鎖" at bounding box center [1024, 703] width 17 height 10
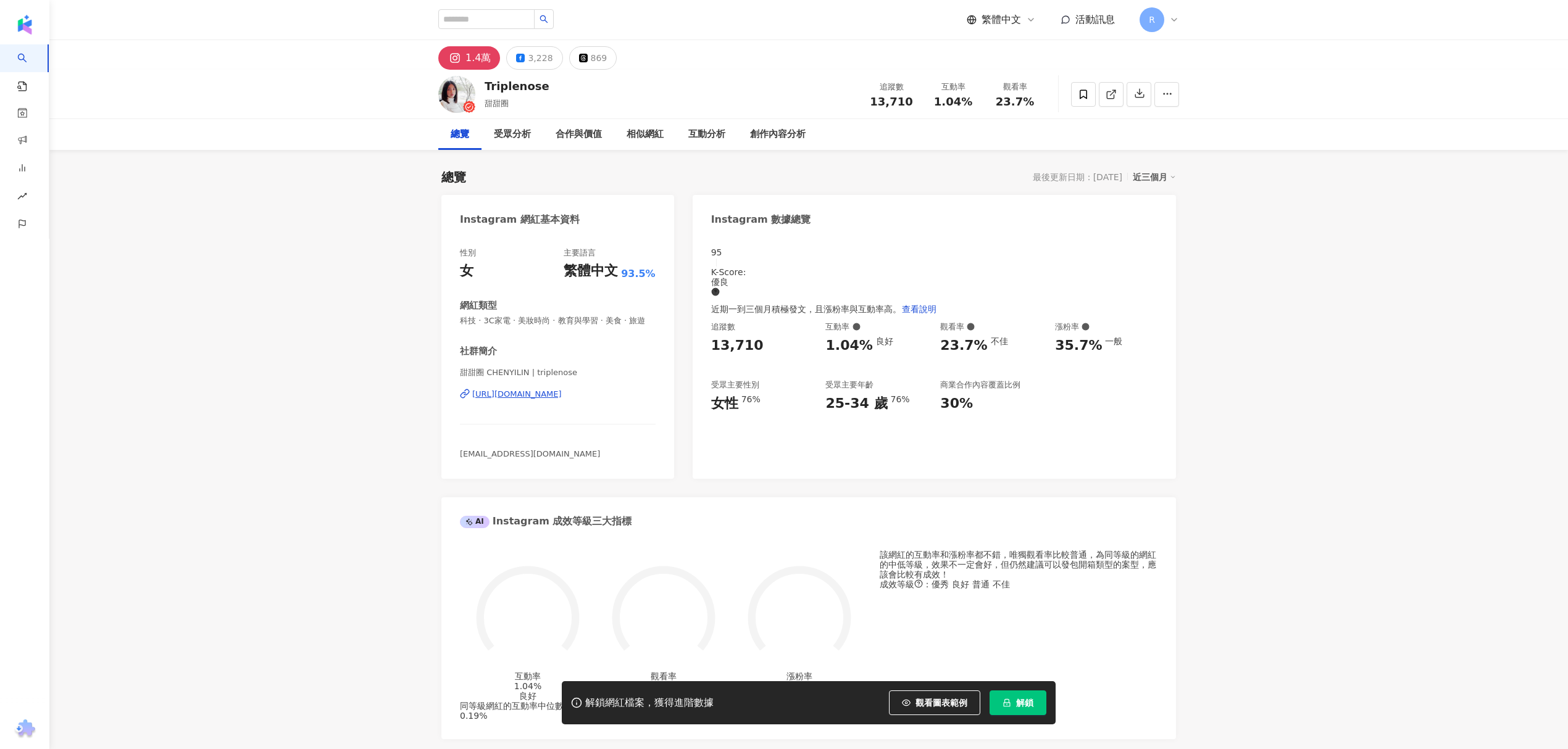
click at [1024, 704] on span "解鎖" at bounding box center [1024, 703] width 17 height 10
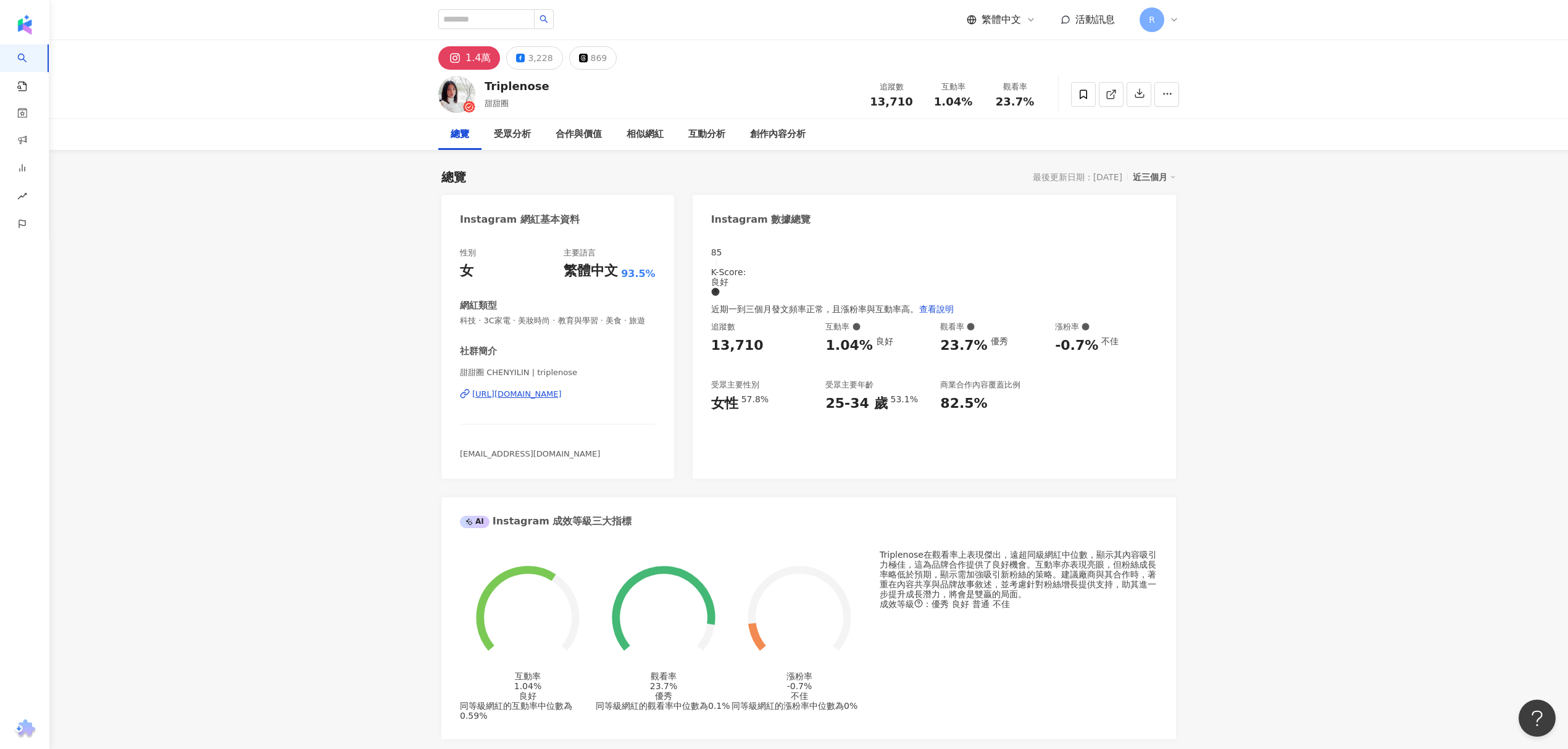
click at [539, 400] on div "[URL][DOMAIN_NAME]" at bounding box center [517, 394] width 89 height 11
